Goal: Task Accomplishment & Management: Use online tool/utility

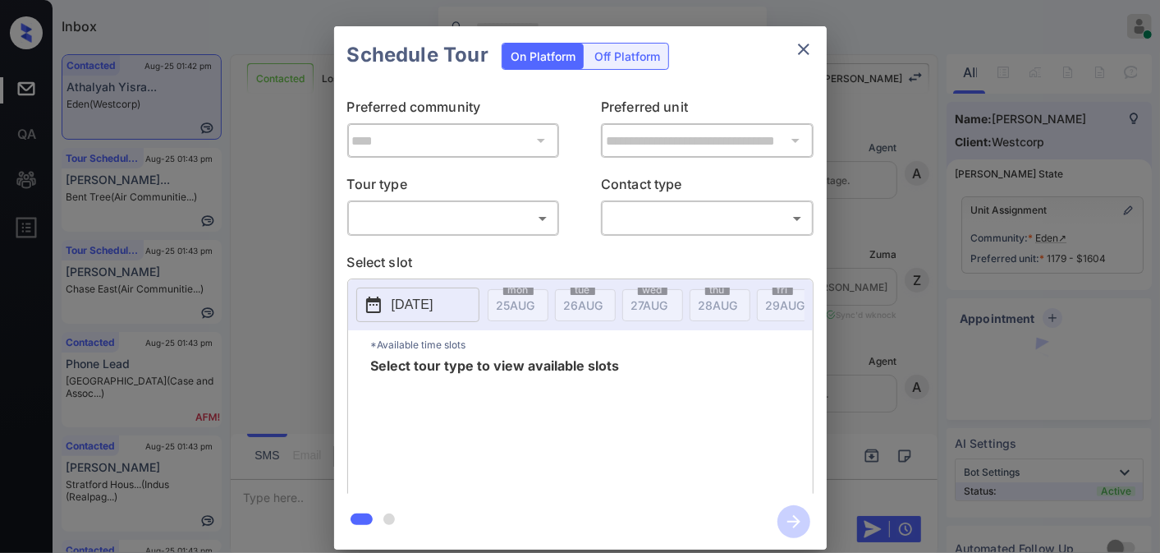
scroll to position [2707, 0]
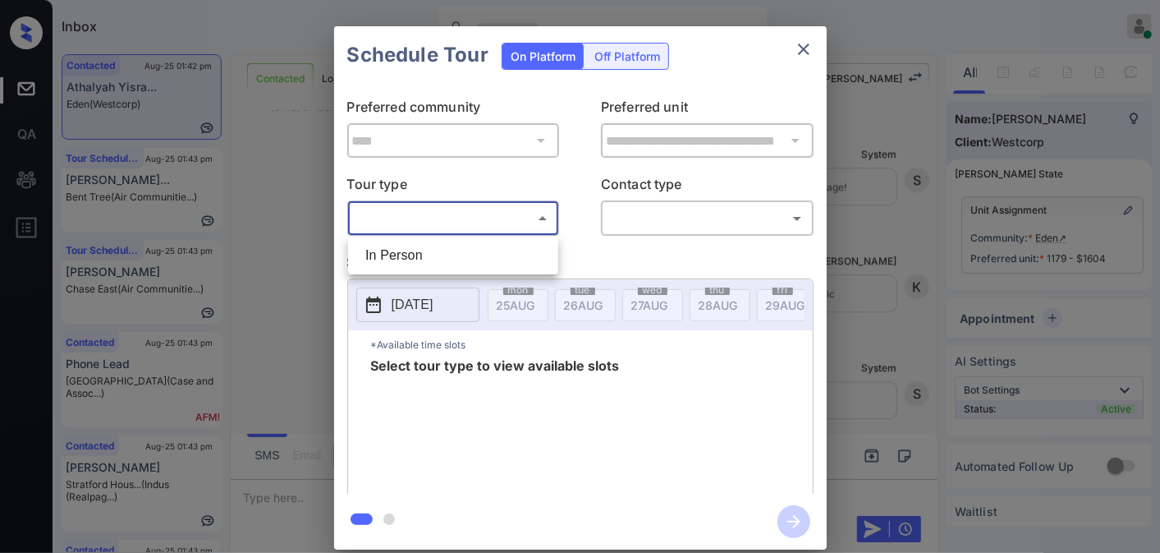
click at [489, 216] on body "Inbox Samantha Soliven Online Set yourself offline Set yourself on break Profil…" at bounding box center [580, 276] width 1160 height 553
click at [479, 250] on li "In Person" at bounding box center [453, 256] width 202 height 30
type input "********"
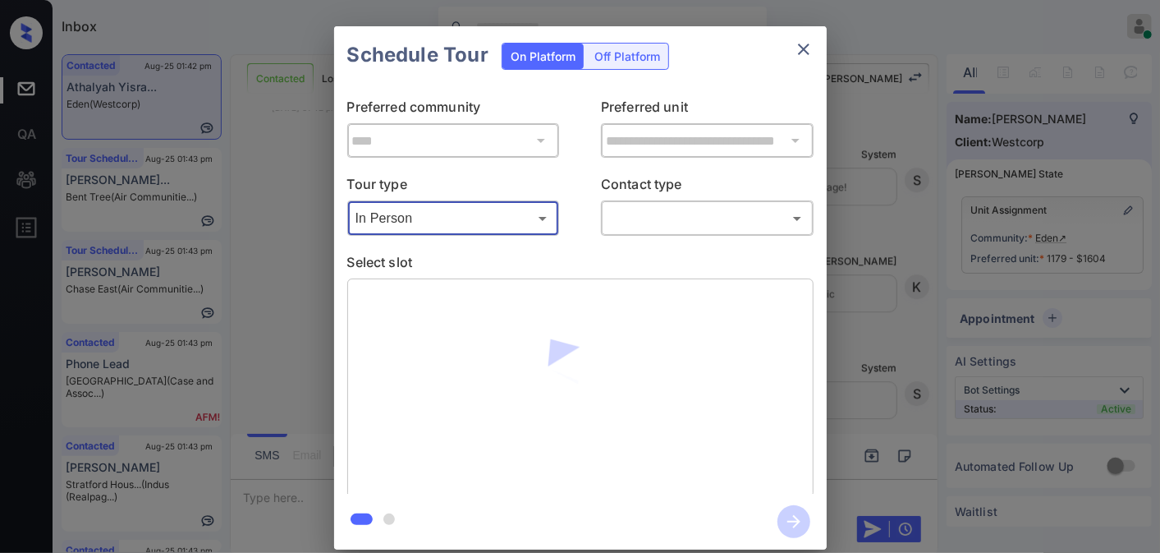
click at [672, 208] on body "Inbox Samantha Soliven Online Set yourself offline Set yourself on break Profil…" at bounding box center [580, 276] width 1160 height 553
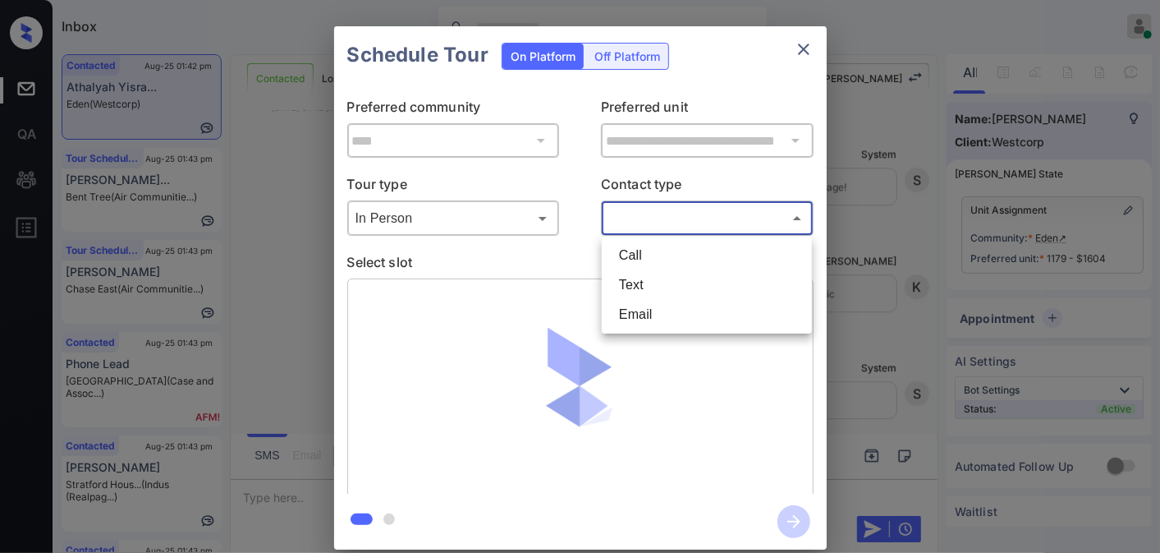
click at [669, 281] on li "Text" at bounding box center [707, 285] width 202 height 30
type input "****"
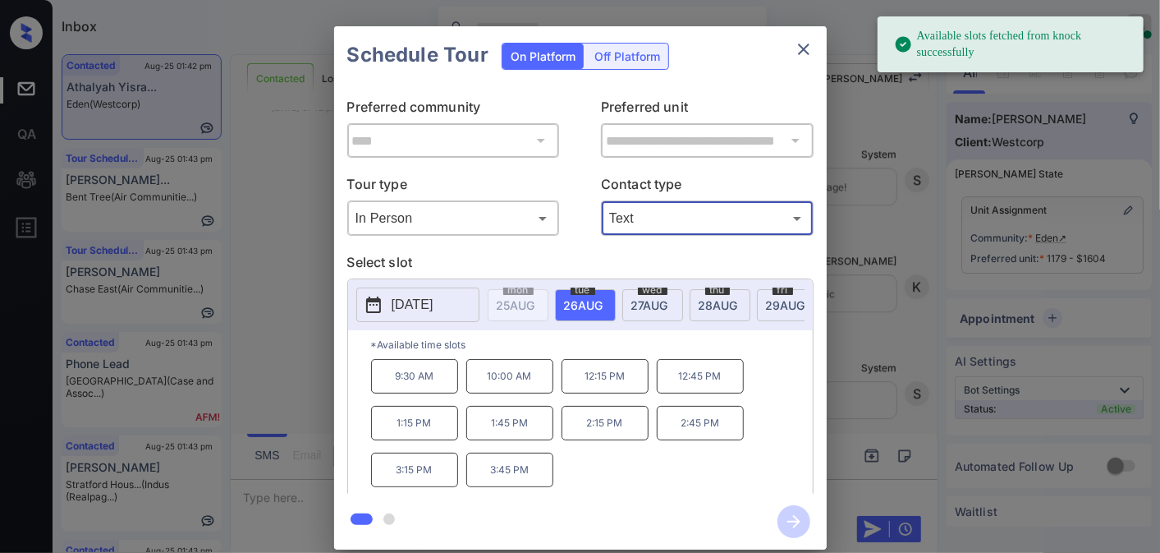
click at [422, 296] on p "[DATE]" at bounding box center [413, 305] width 42 height 20
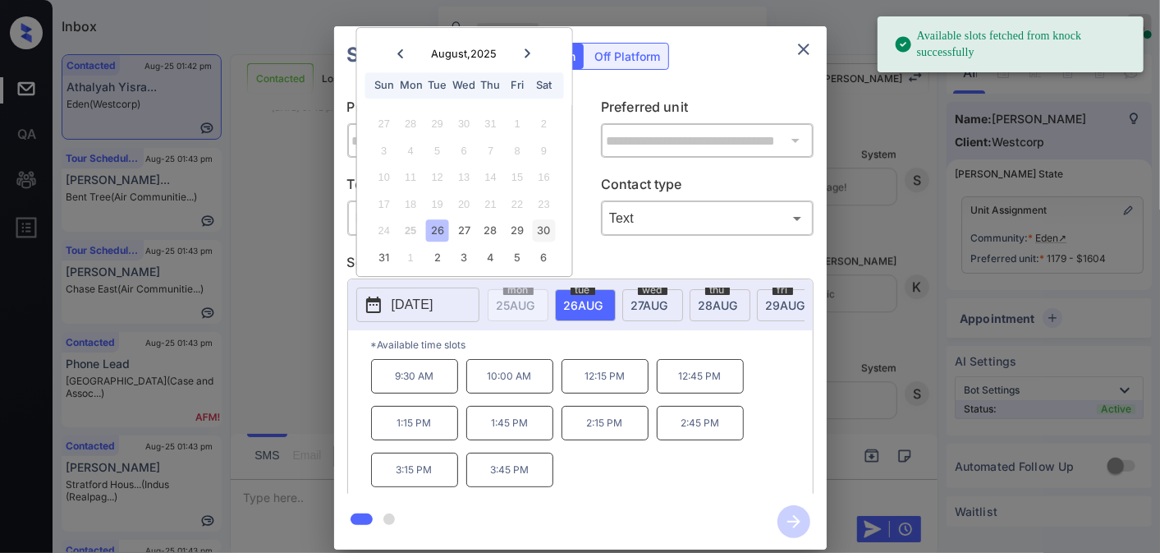
click at [543, 227] on div "30" at bounding box center [544, 231] width 22 height 22
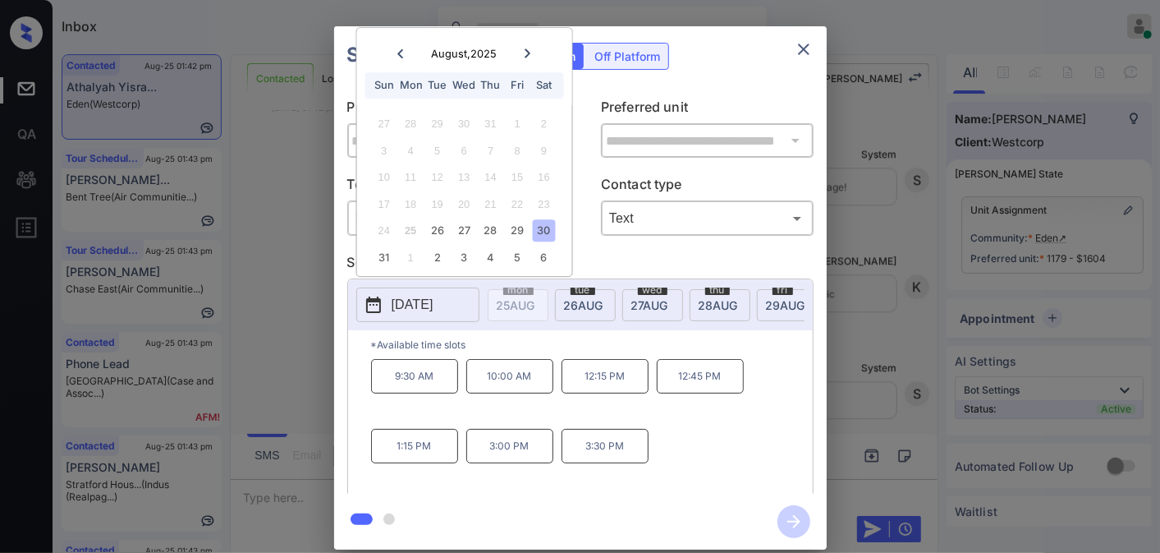
click at [521, 448] on p "3:00 PM" at bounding box center [509, 446] width 87 height 34
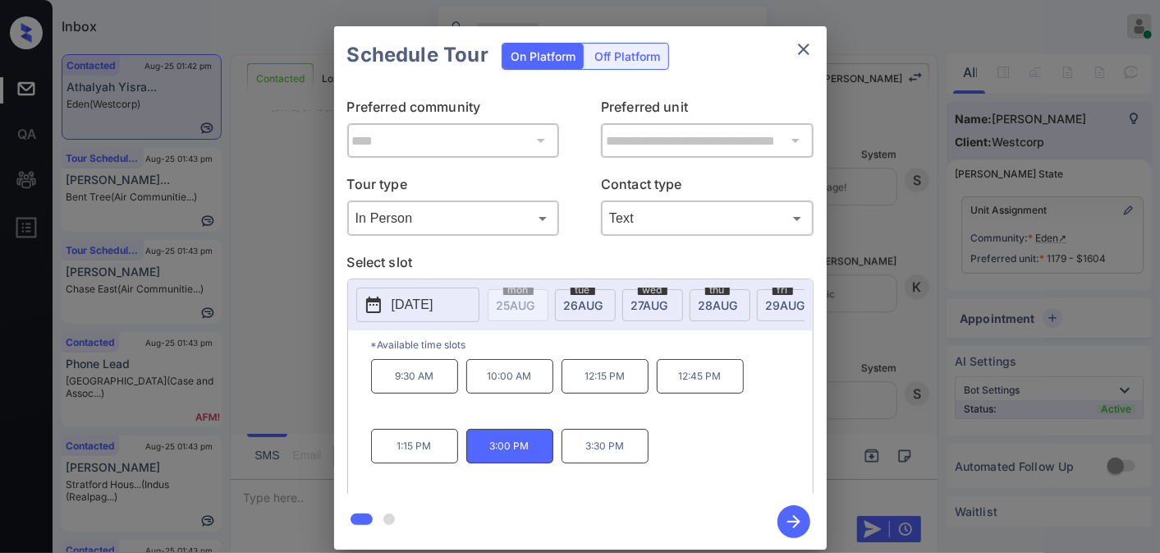
click at [787, 522] on icon "button" at bounding box center [793, 521] width 33 height 33
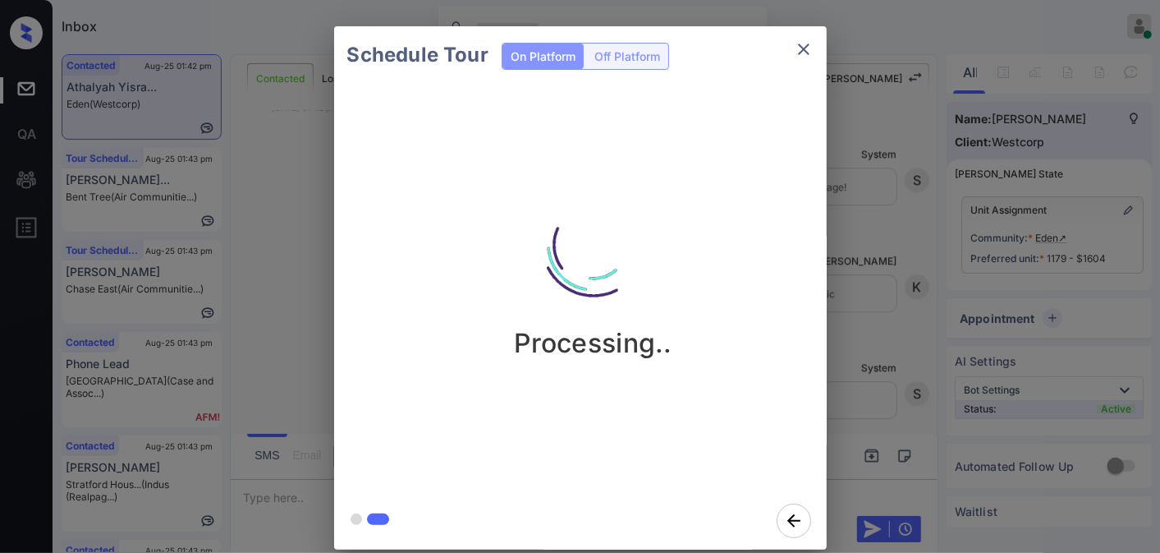
scroll to position [3057, 0]
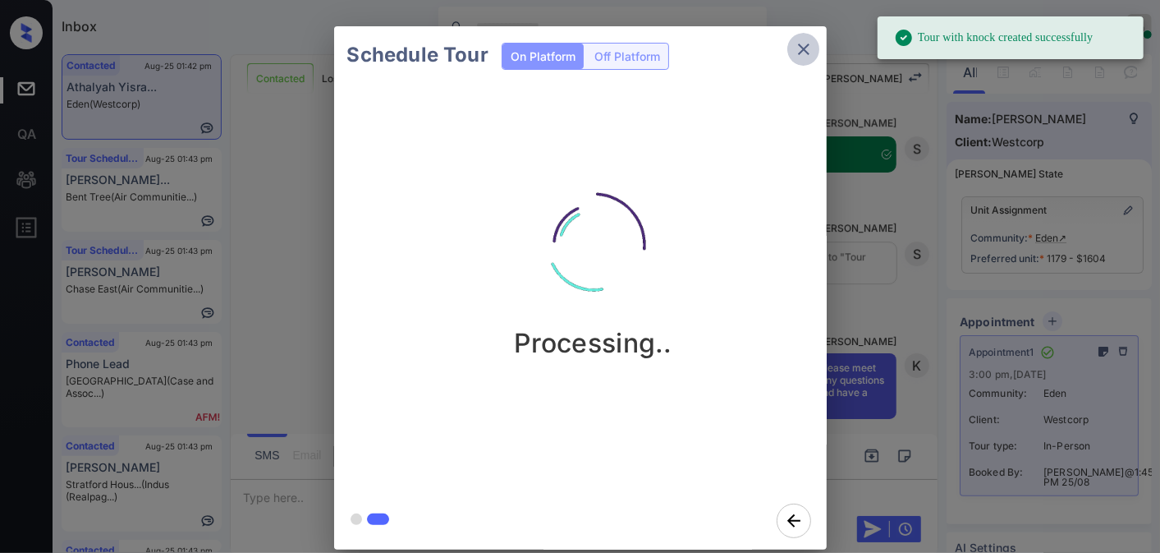
click at [798, 55] on icon "close" at bounding box center [804, 49] width 20 height 20
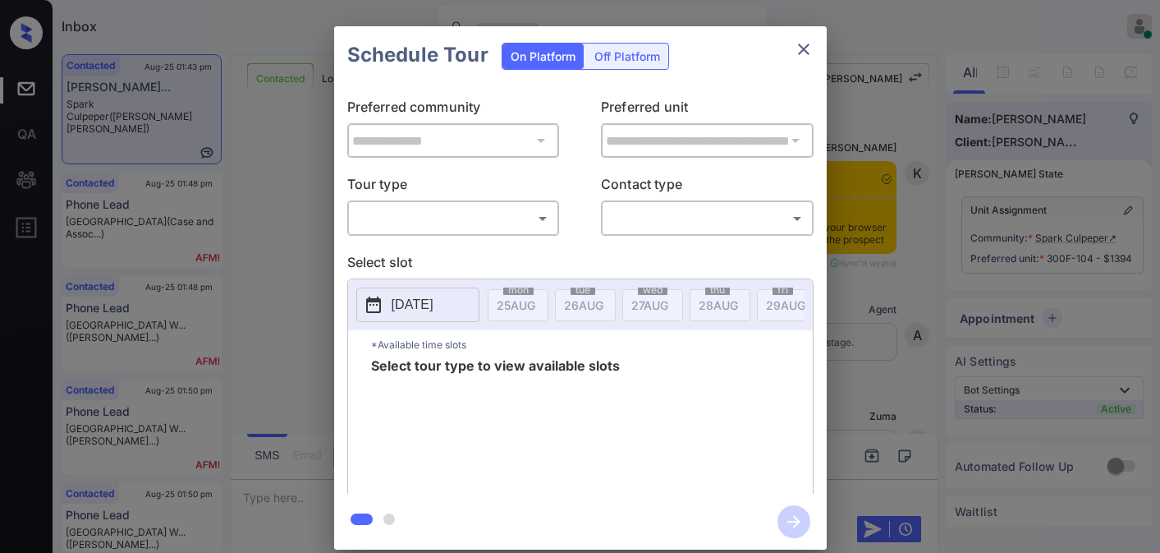
click at [520, 206] on body "Inbox Samantha Soliven Online Set yourself offline Set yourself on break Profil…" at bounding box center [580, 276] width 1160 height 553
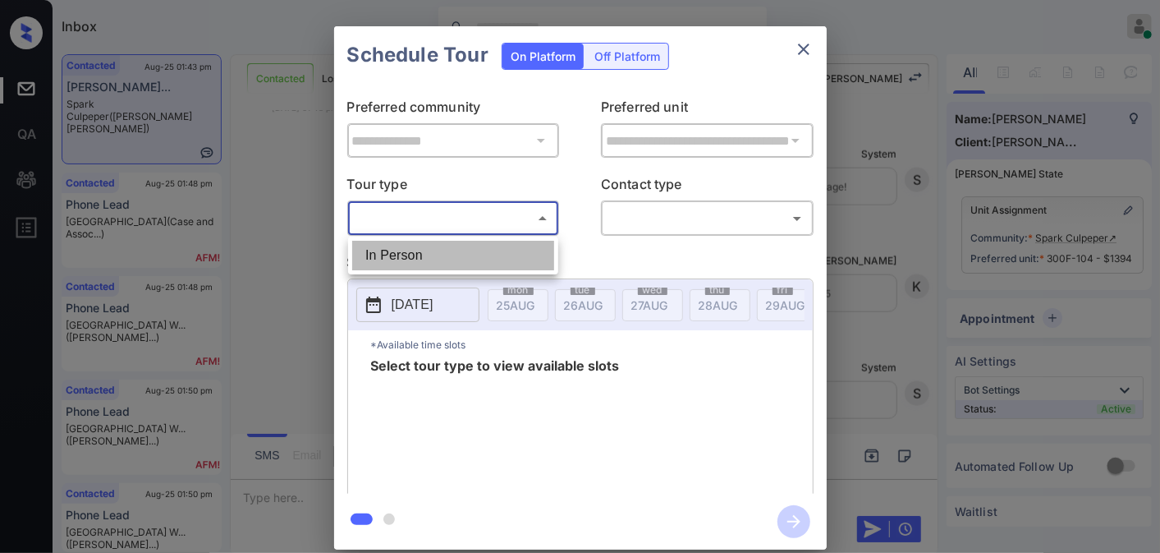
click at [485, 252] on li "In Person" at bounding box center [453, 256] width 202 height 30
type input "********"
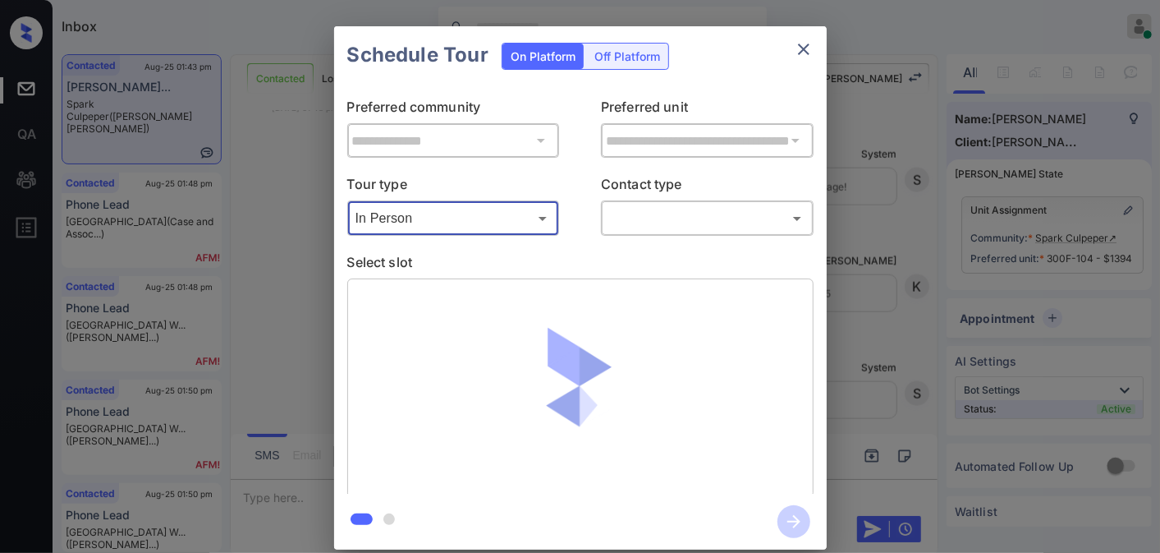
click at [688, 203] on div "​ ​" at bounding box center [707, 217] width 213 height 35
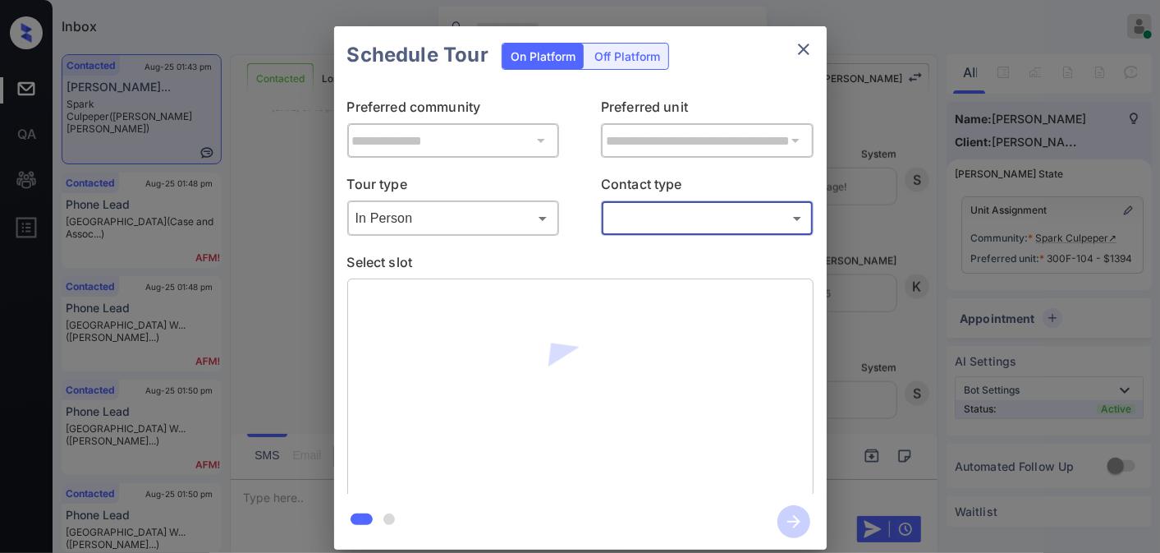
click at [678, 211] on body "Inbox Samantha Soliven Online Set yourself offline Set yourself on break Profil…" at bounding box center [580, 276] width 1160 height 553
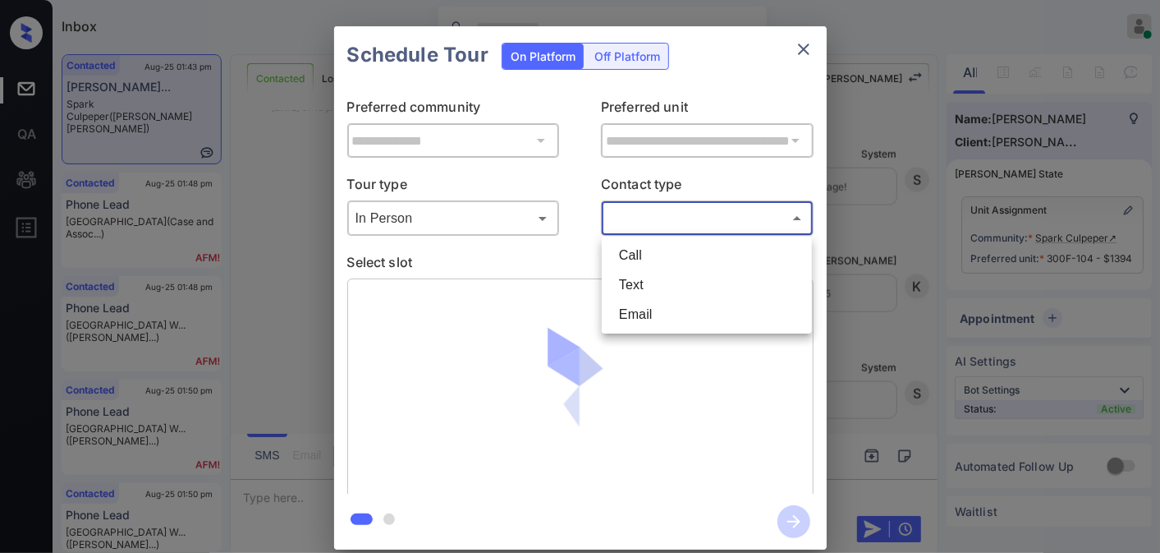
click at [666, 287] on li "Text" at bounding box center [707, 285] width 202 height 30
type input "****"
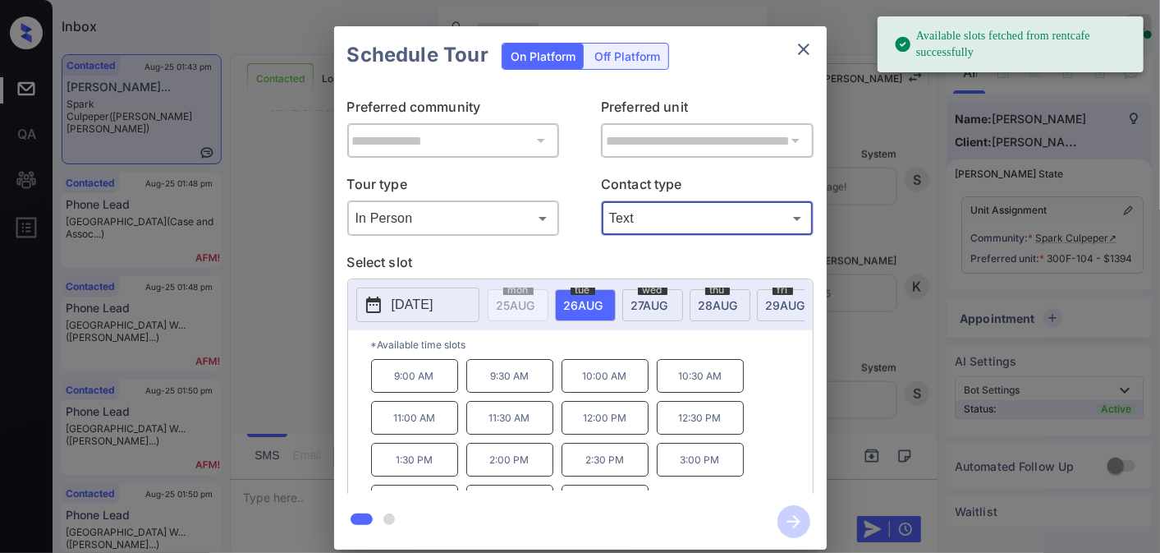
click at [568, 461] on p "2:30 PM" at bounding box center [605, 460] width 87 height 34
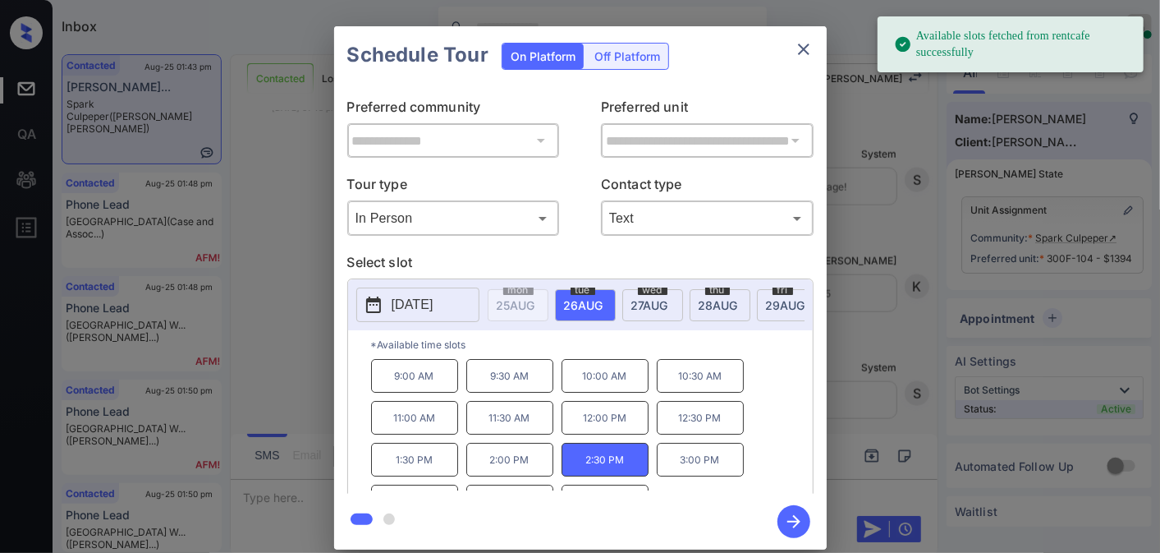
click at [671, 474] on p "3:00 PM" at bounding box center [700, 460] width 87 height 34
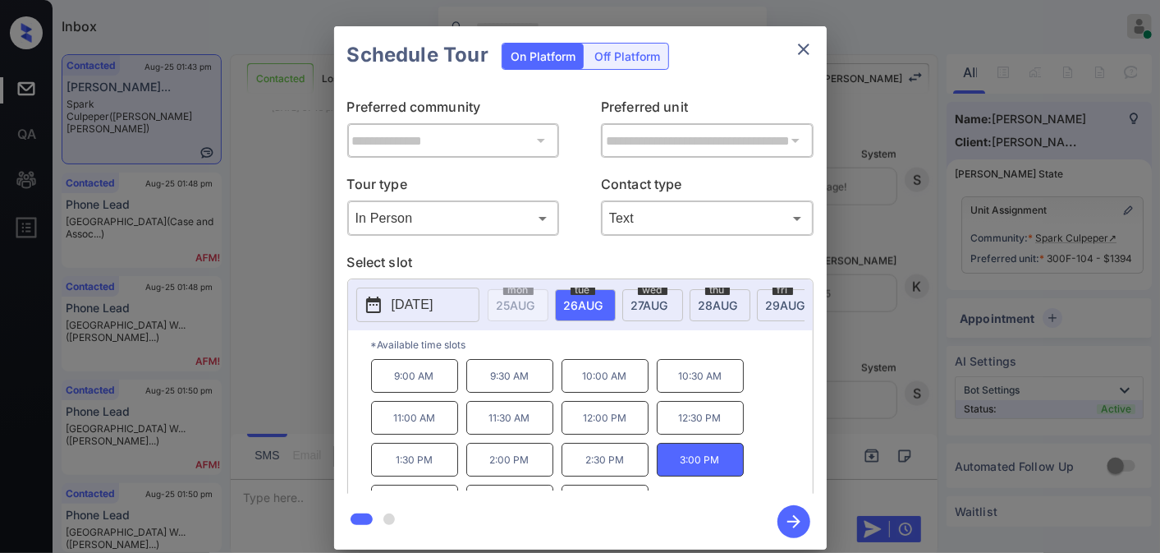
click at [787, 521] on icon "button" at bounding box center [793, 521] width 13 height 13
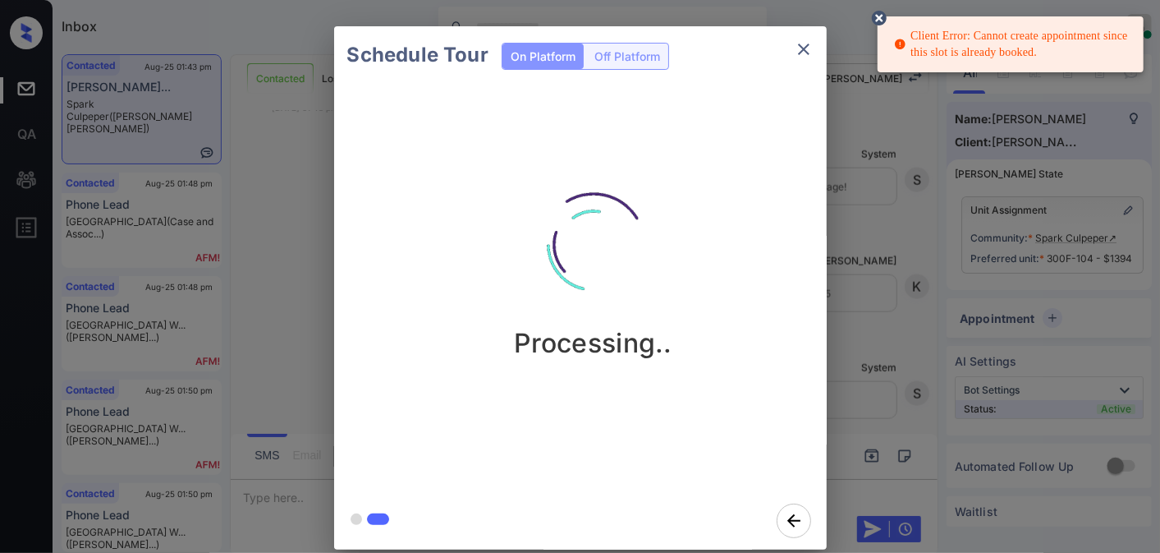
click at [809, 44] on icon "close" at bounding box center [804, 49] width 20 height 20
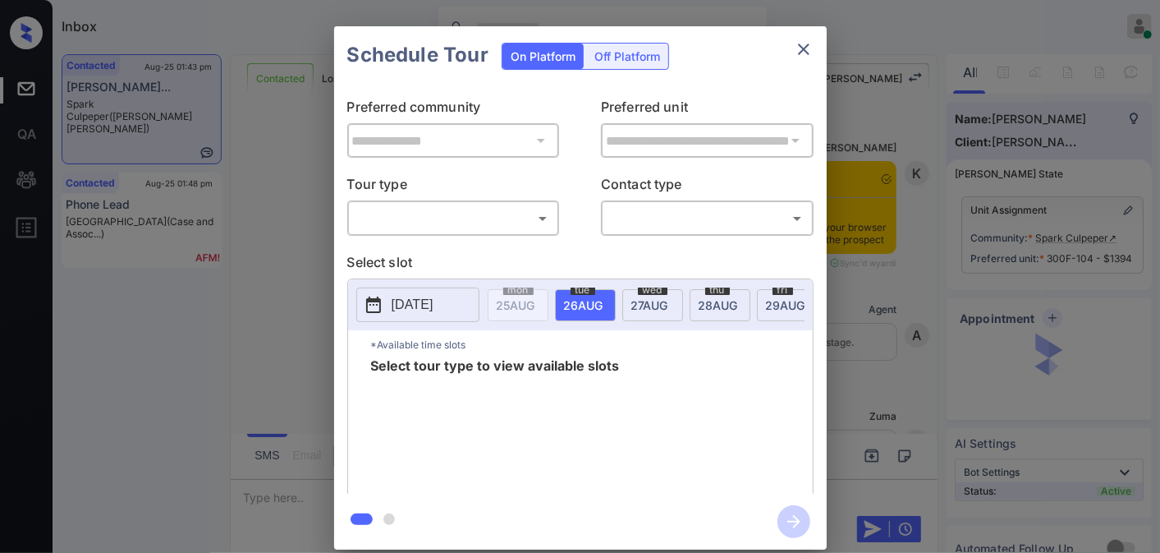
scroll to position [4470, 0]
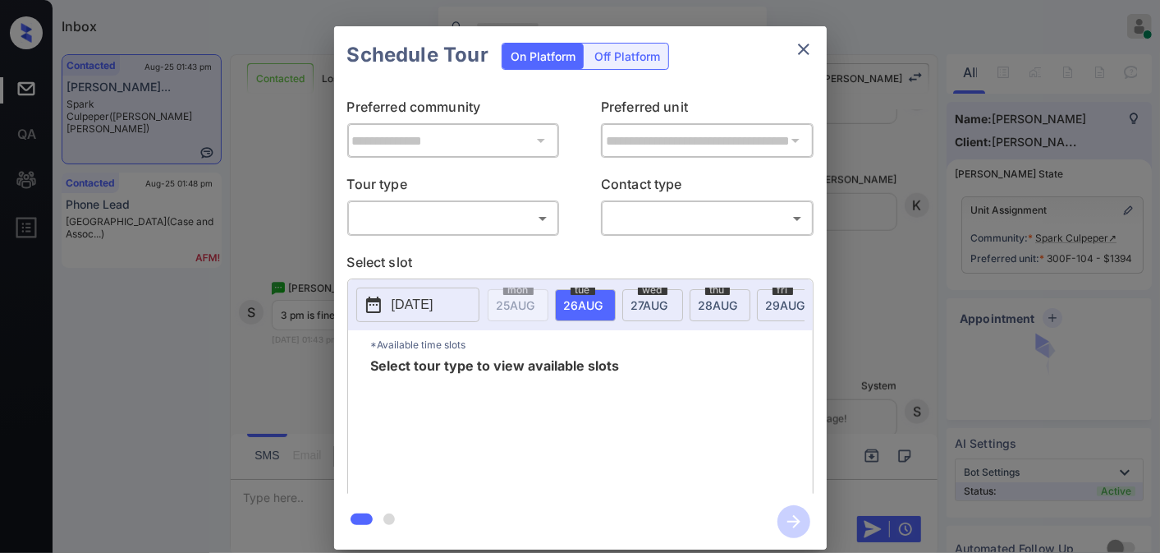
click at [452, 208] on body "Inbox [PERSON_NAME] Online Set yourself offline Set yourself on break Profile S…" at bounding box center [580, 276] width 1160 height 553
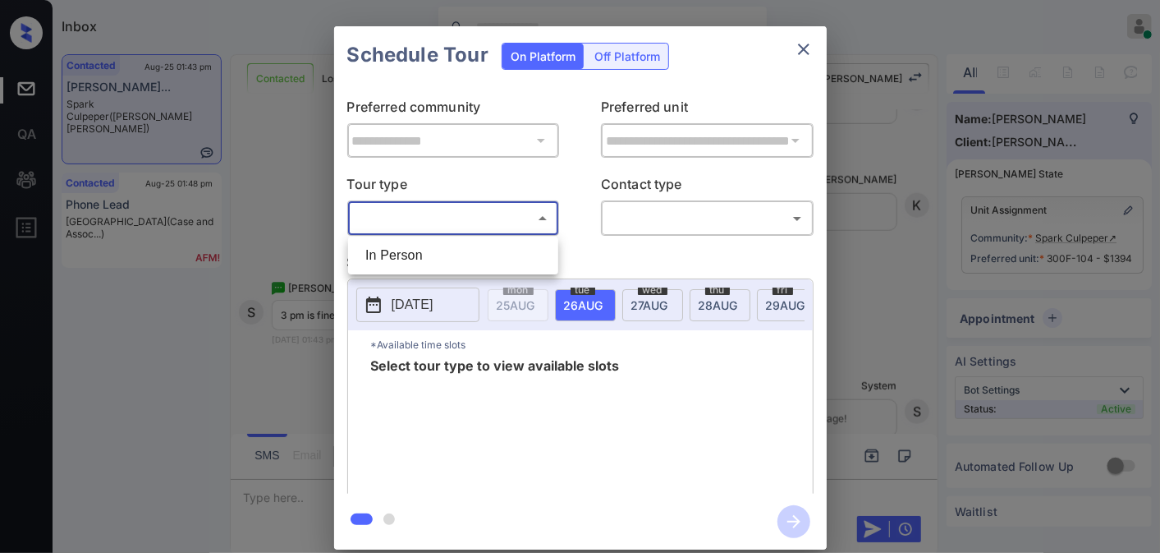
click at [442, 257] on li "In Person" at bounding box center [453, 256] width 202 height 30
type input "********"
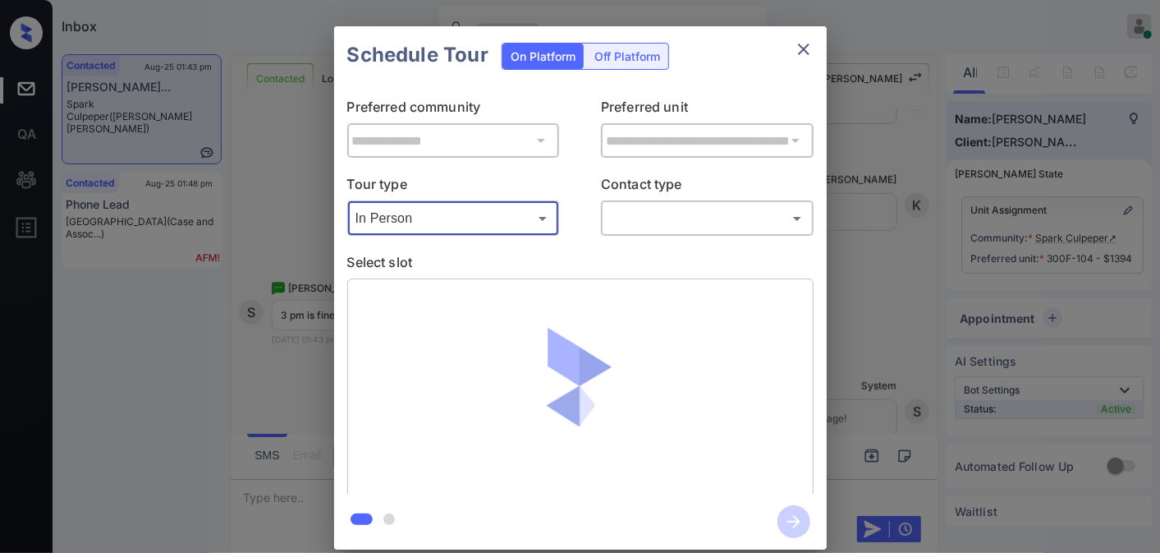
click at [676, 224] on body "Inbox [PERSON_NAME] Online Set yourself offline Set yourself on break Profile S…" at bounding box center [580, 276] width 1160 height 553
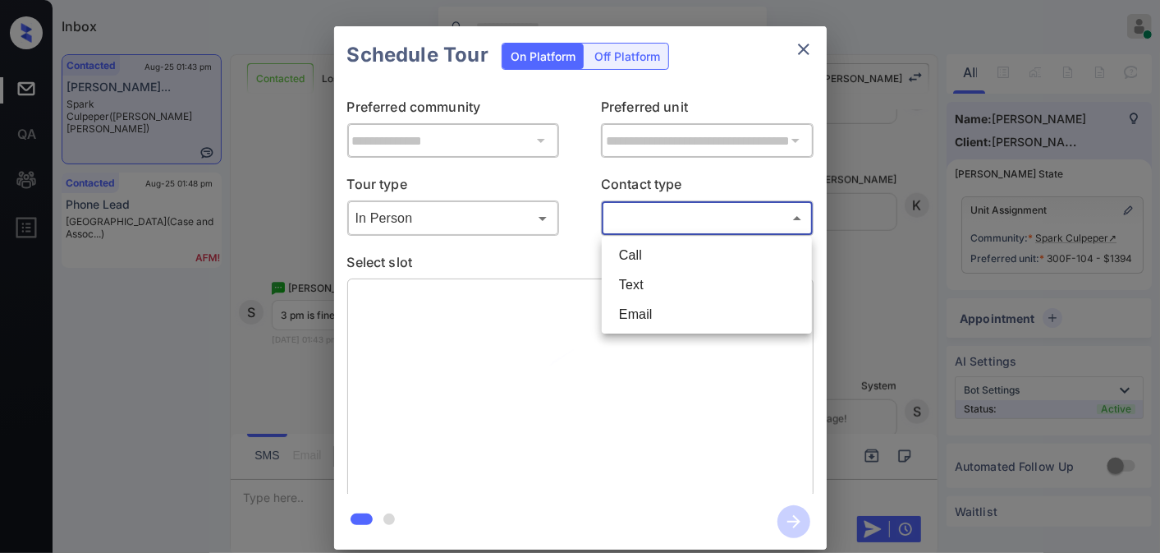
click at [673, 280] on li "Text" at bounding box center [707, 285] width 202 height 30
type input "****"
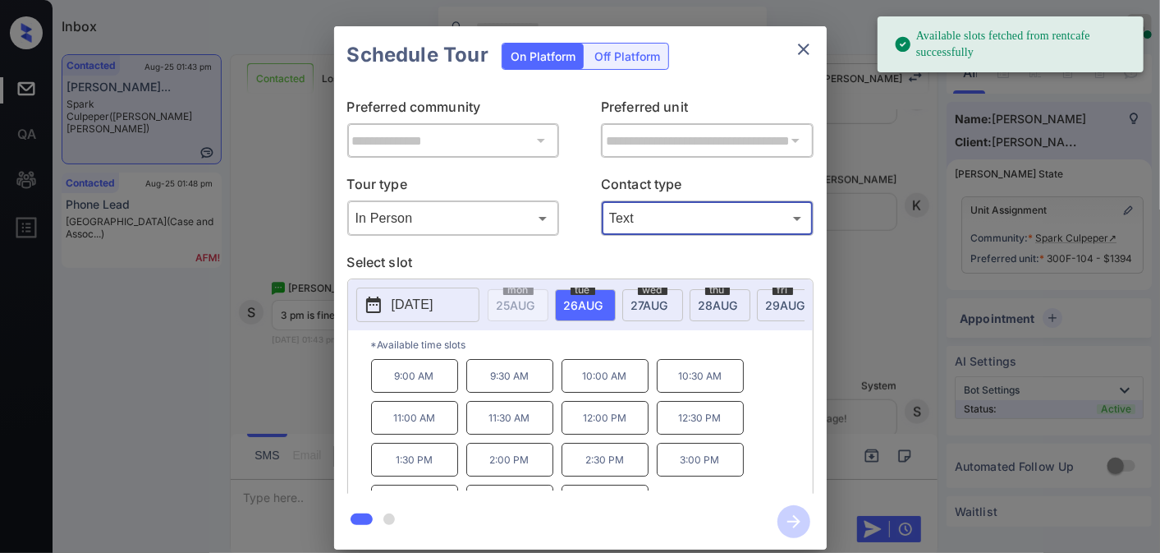
scroll to position [28, 0]
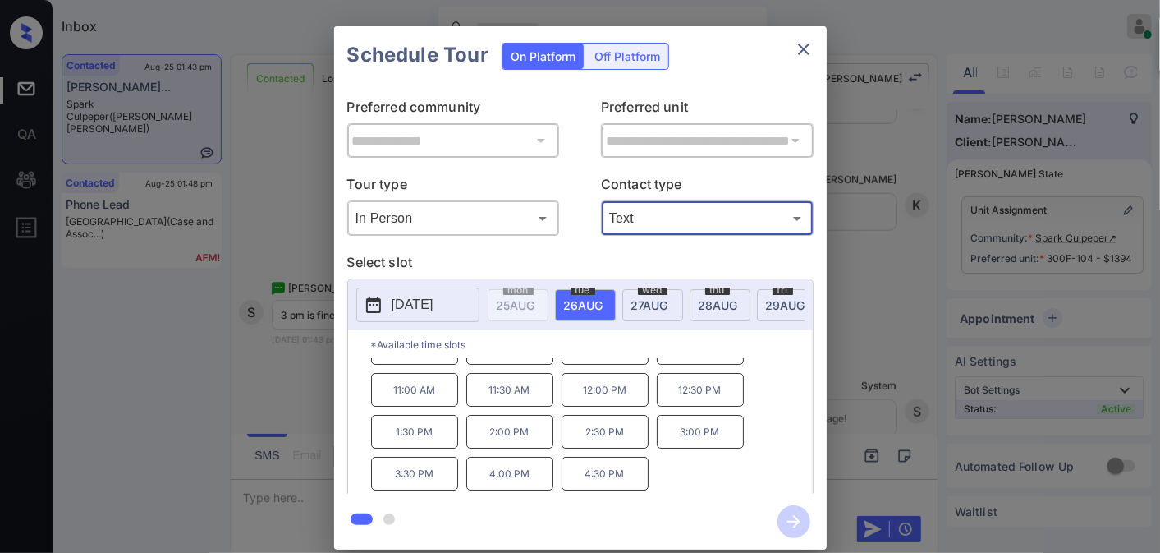
click at [687, 439] on p "3:00 PM" at bounding box center [700, 432] width 87 height 34
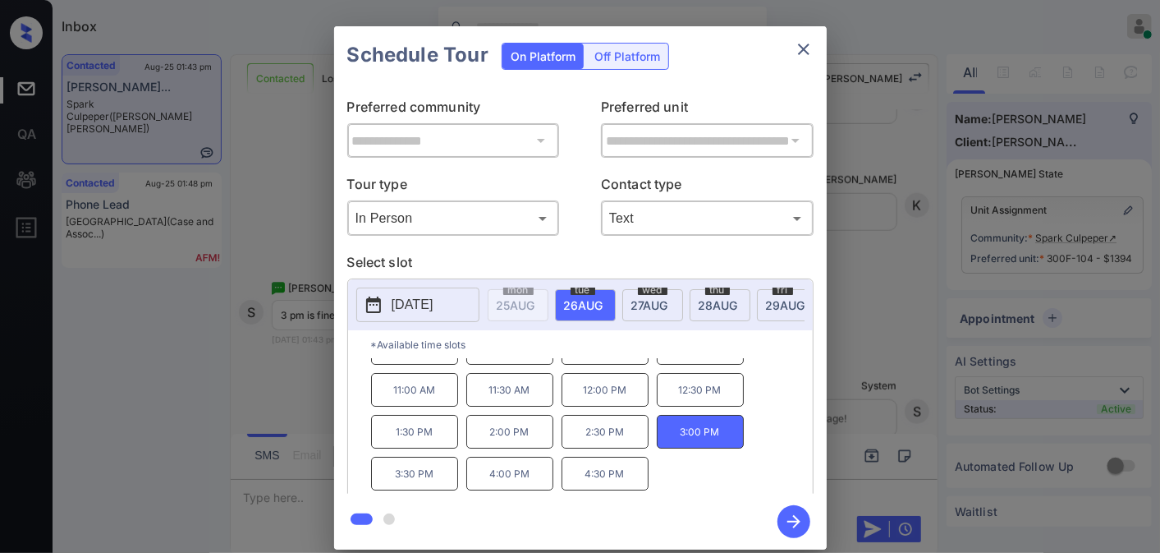
click at [810, 507] on button "button" at bounding box center [794, 521] width 53 height 43
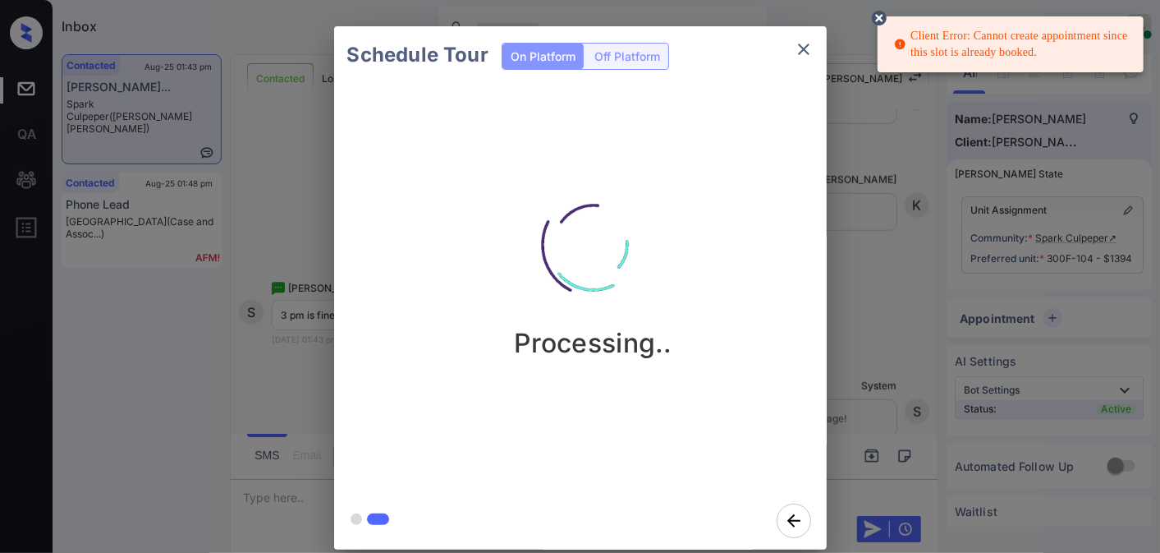
click at [877, 21] on icon at bounding box center [879, 18] width 15 height 15
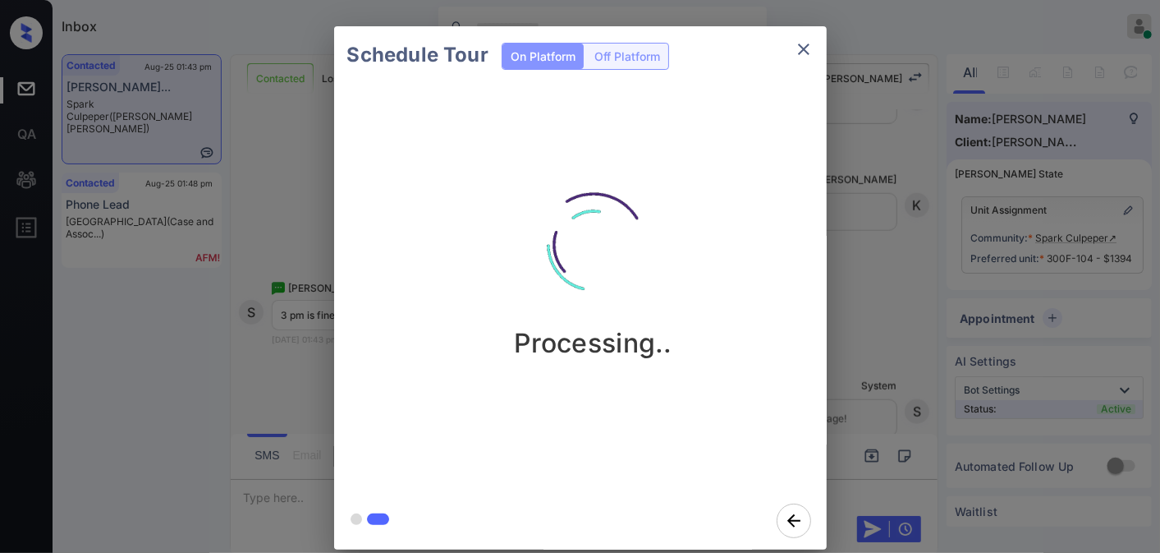
click at [805, 52] on icon "close" at bounding box center [803, 49] width 11 height 11
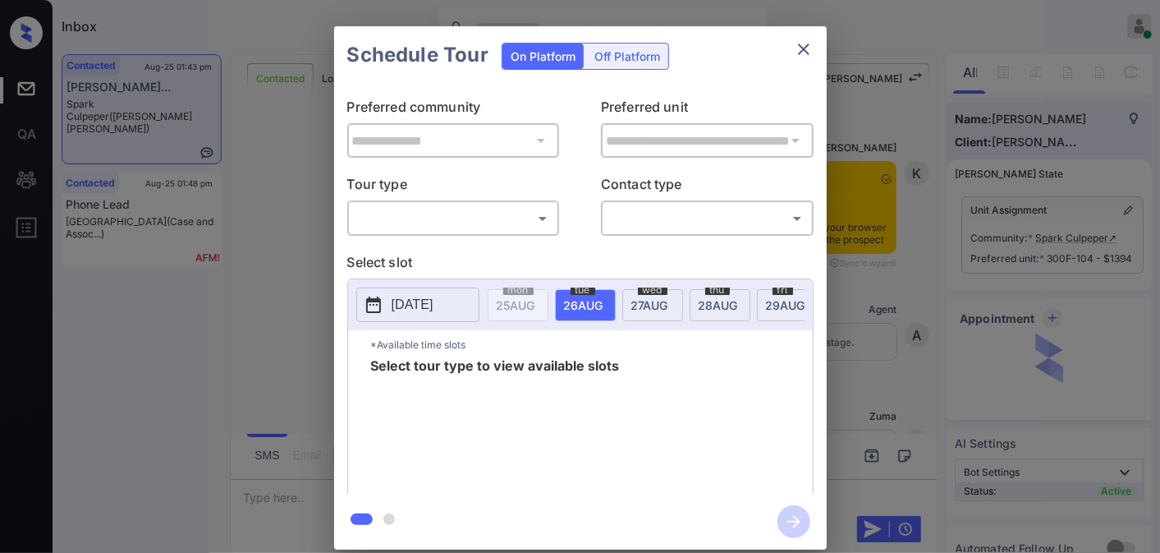
scroll to position [4470, 0]
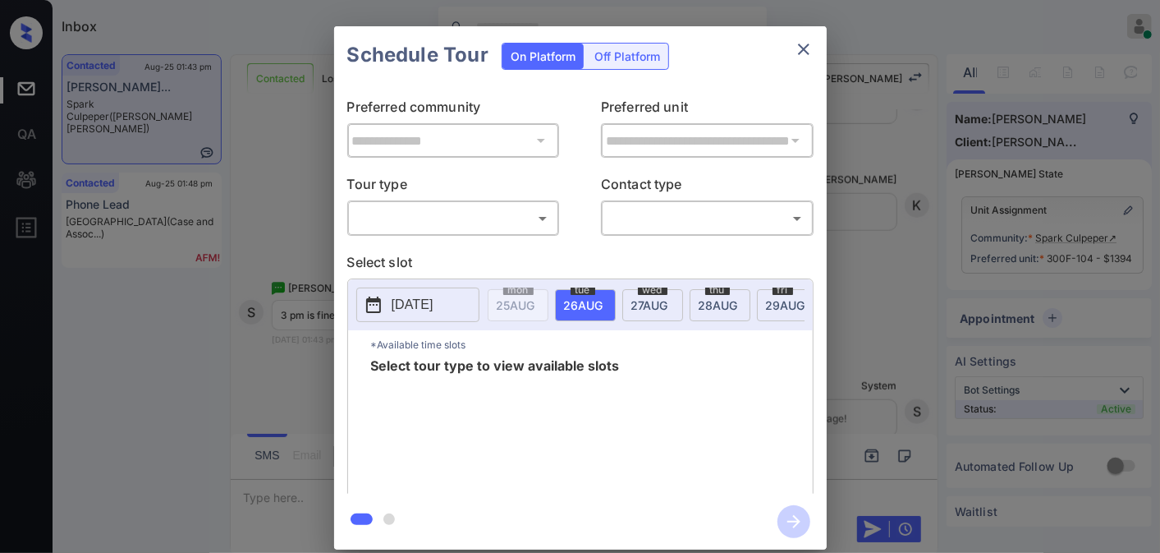
click at [516, 203] on div "​ ​" at bounding box center [453, 217] width 213 height 35
click at [494, 236] on div "**********" at bounding box center [580, 289] width 493 height 410
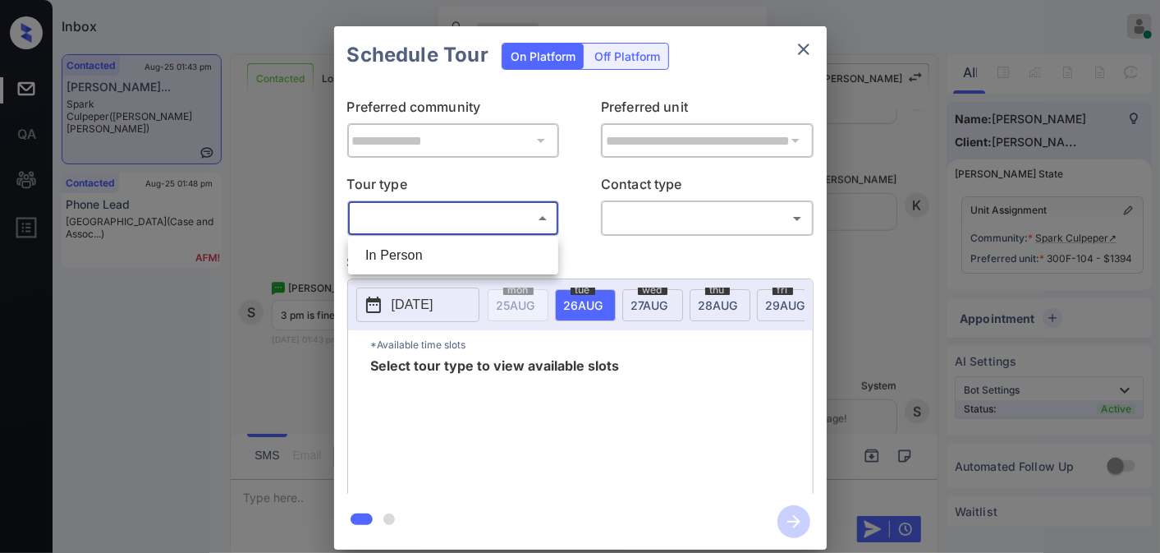
click at [485, 224] on body "Inbox [PERSON_NAME] Online Set yourself offline Set yourself on break Profile S…" at bounding box center [580, 276] width 1160 height 553
click at [477, 250] on li "In Person" at bounding box center [453, 256] width 202 height 30
type input "********"
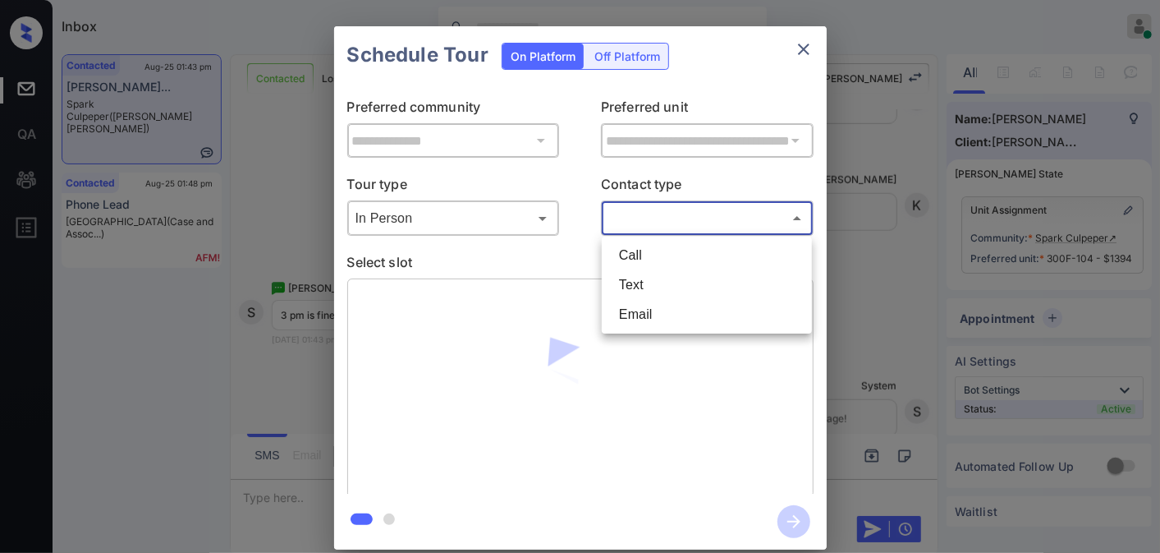
click at [672, 208] on body "Inbox [PERSON_NAME] Online Set yourself offline Set yourself on break Profile S…" at bounding box center [580, 276] width 1160 height 553
click at [658, 279] on li "Text" at bounding box center [707, 285] width 202 height 30
type input "****"
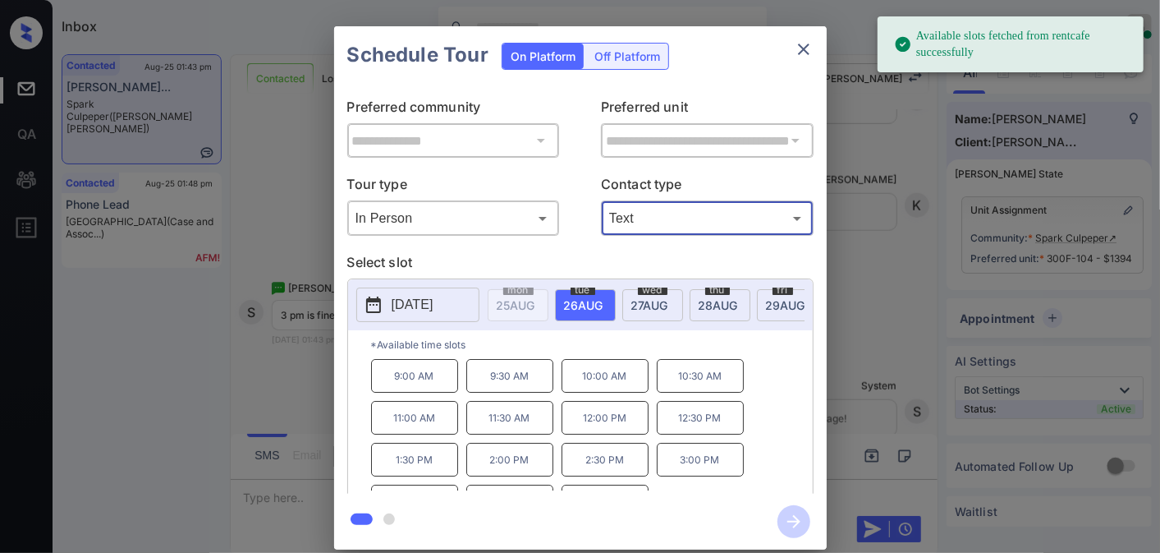
scroll to position [28, 0]
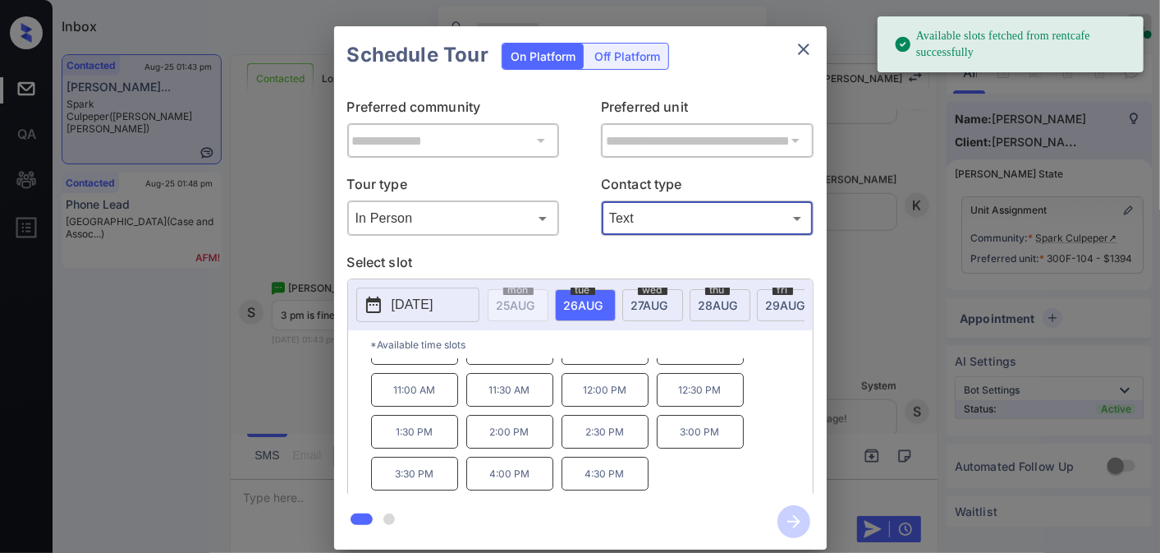
click at [407, 493] on div at bounding box center [580, 521] width 493 height 56
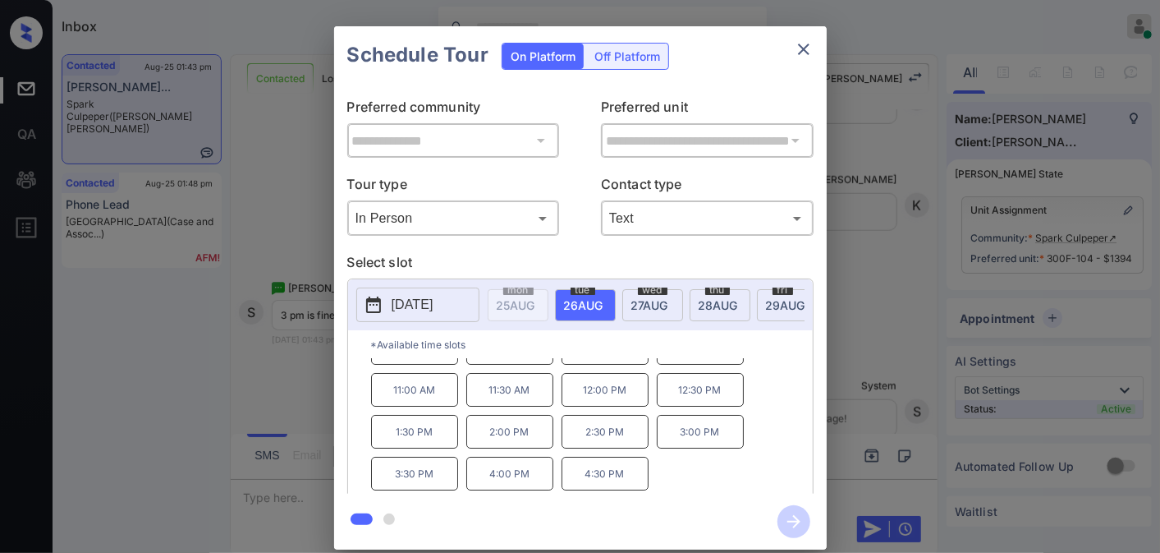
click at [433, 479] on p "3:30 PM" at bounding box center [414, 473] width 87 height 34
click at [791, 511] on icon "button" at bounding box center [793, 521] width 33 height 33
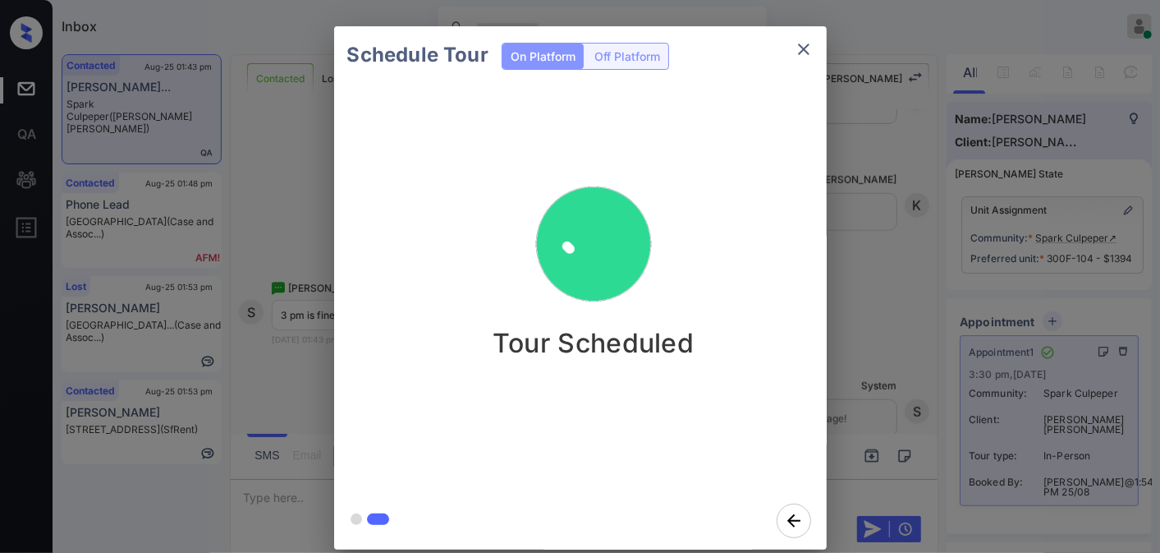
click at [798, 52] on icon "close" at bounding box center [804, 49] width 20 height 20
